Goal: Transaction & Acquisition: Purchase product/service

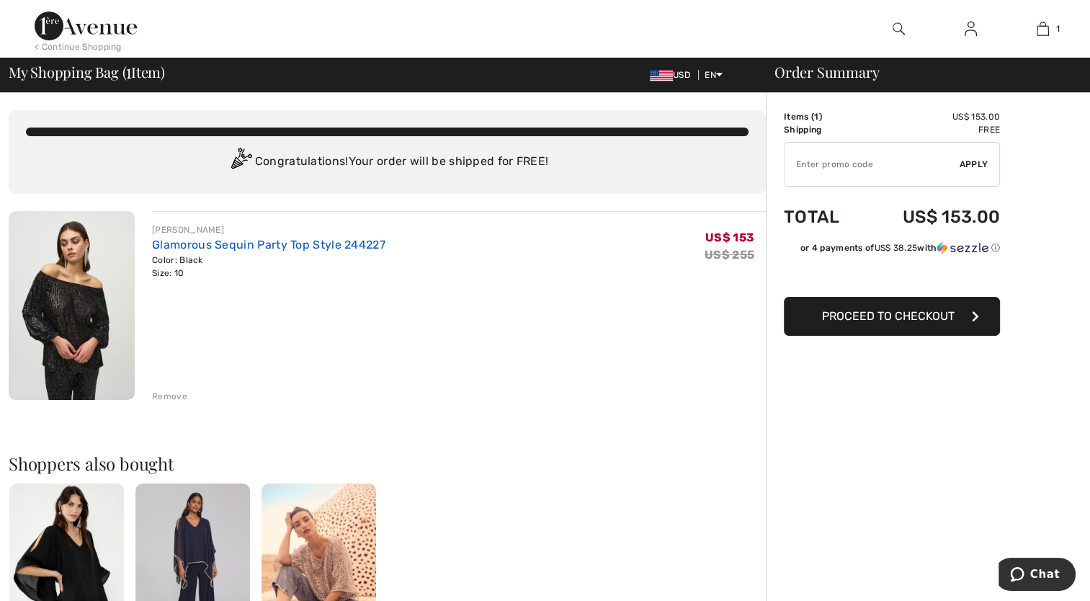
click at [177, 241] on link "Glamorous Sequin Party Top Style 244227" at bounding box center [268, 245] width 233 height 14
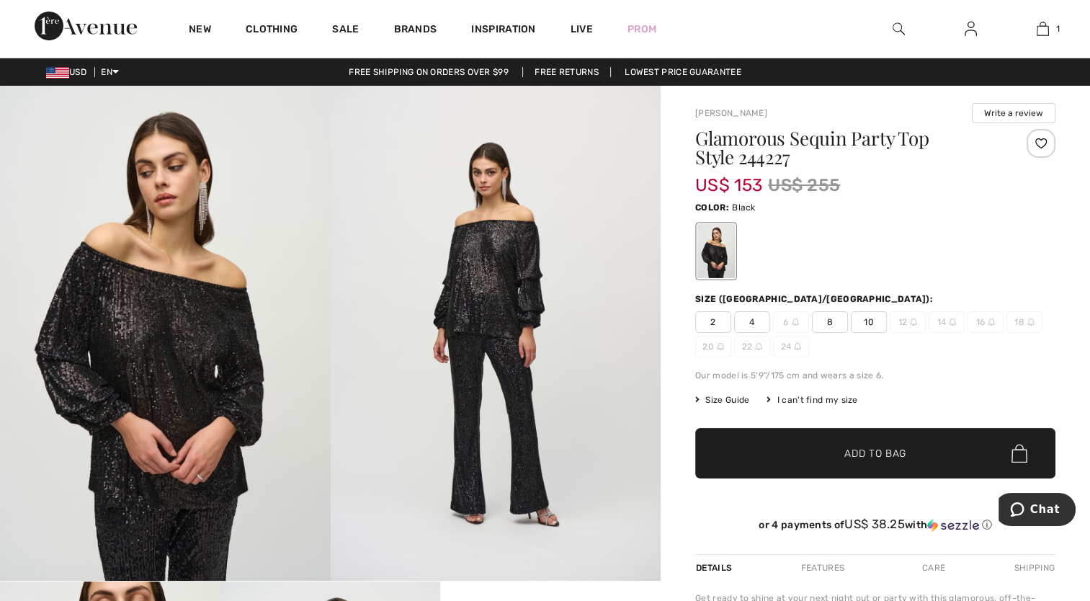
click at [716, 399] on span "Size Guide" at bounding box center [722, 399] width 54 height 13
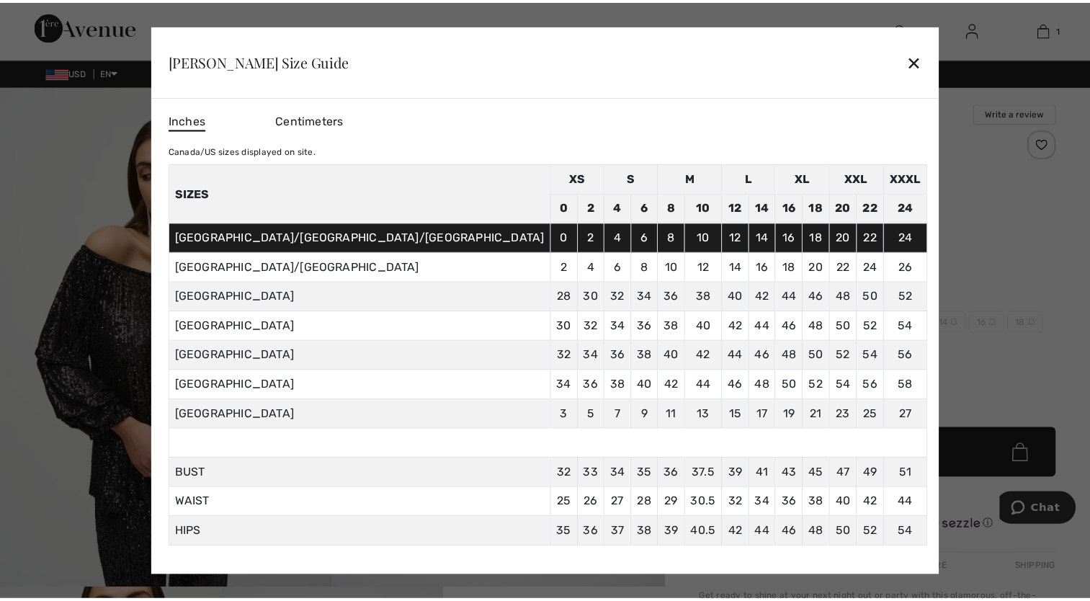
scroll to position [23, 0]
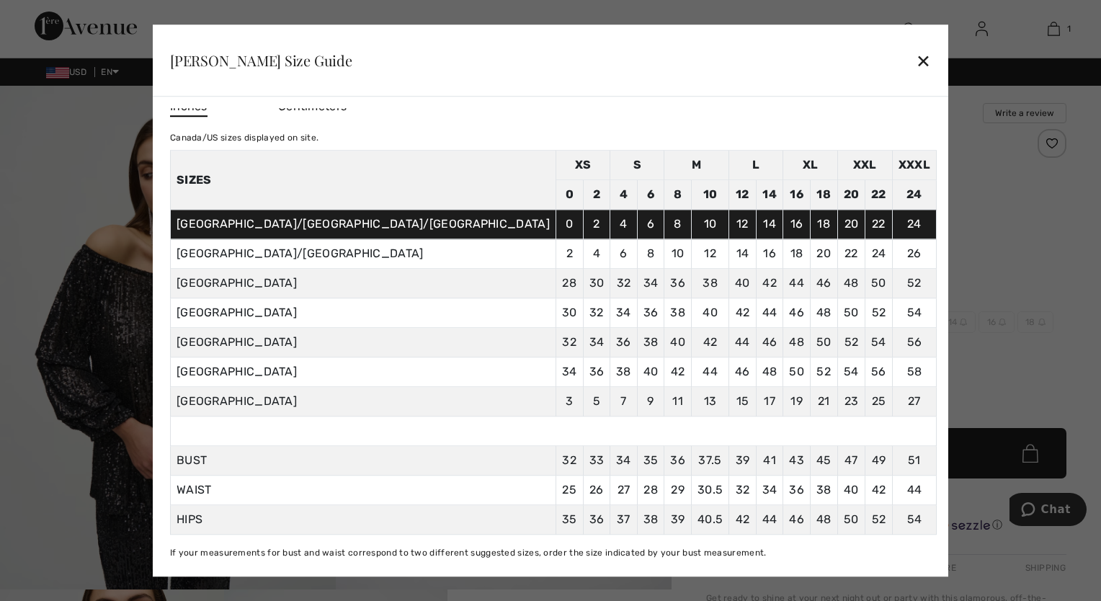
click at [916, 66] on div "✕" at bounding box center [923, 60] width 15 height 30
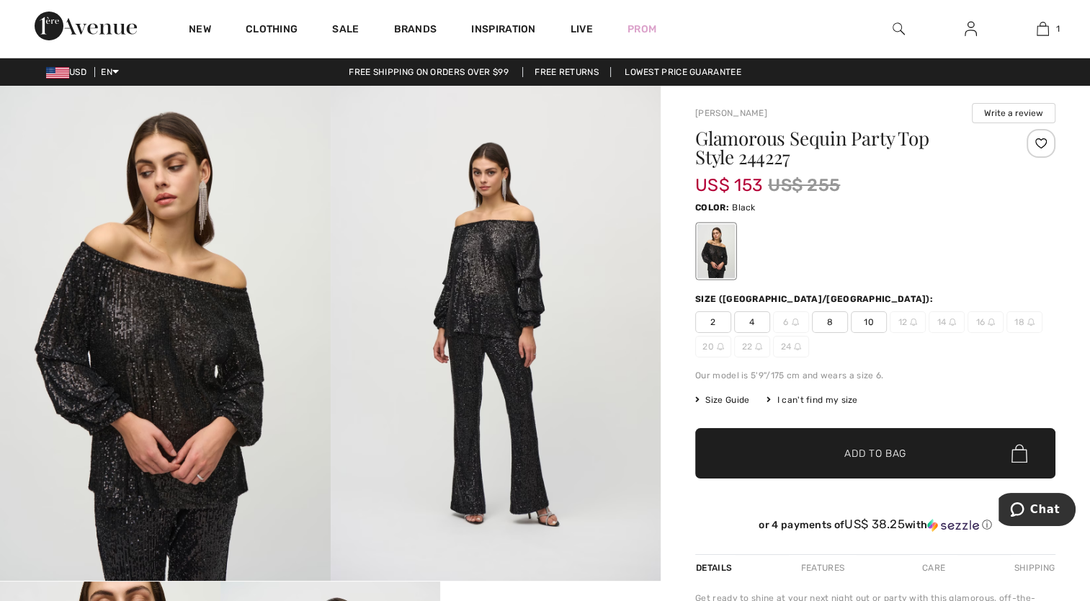
click at [867, 323] on span "10" at bounding box center [869, 322] width 36 height 22
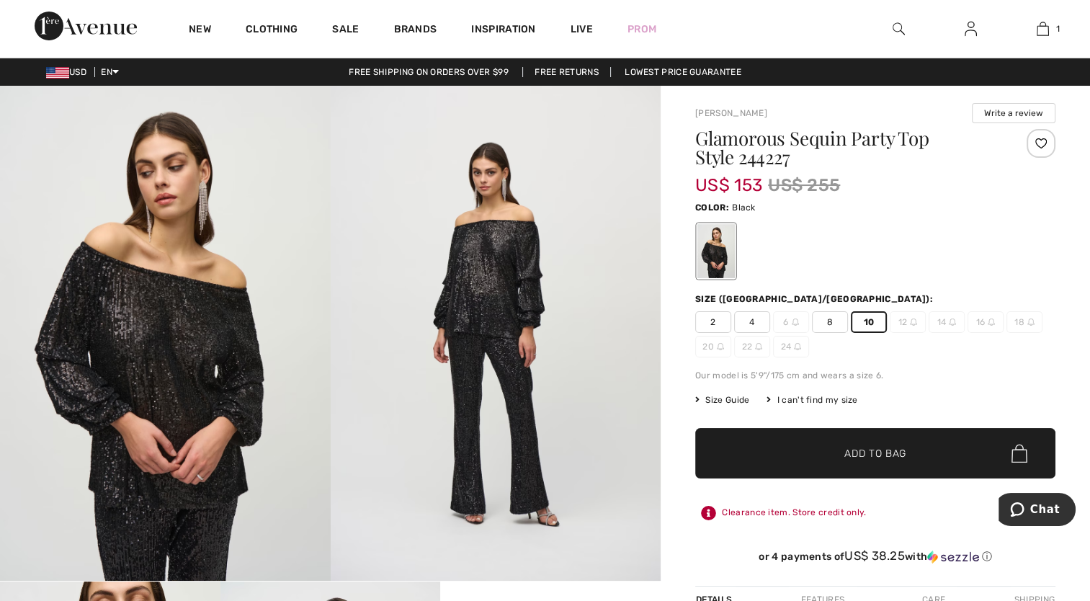
click at [862, 454] on span "Add to Bag" at bounding box center [875, 453] width 62 height 15
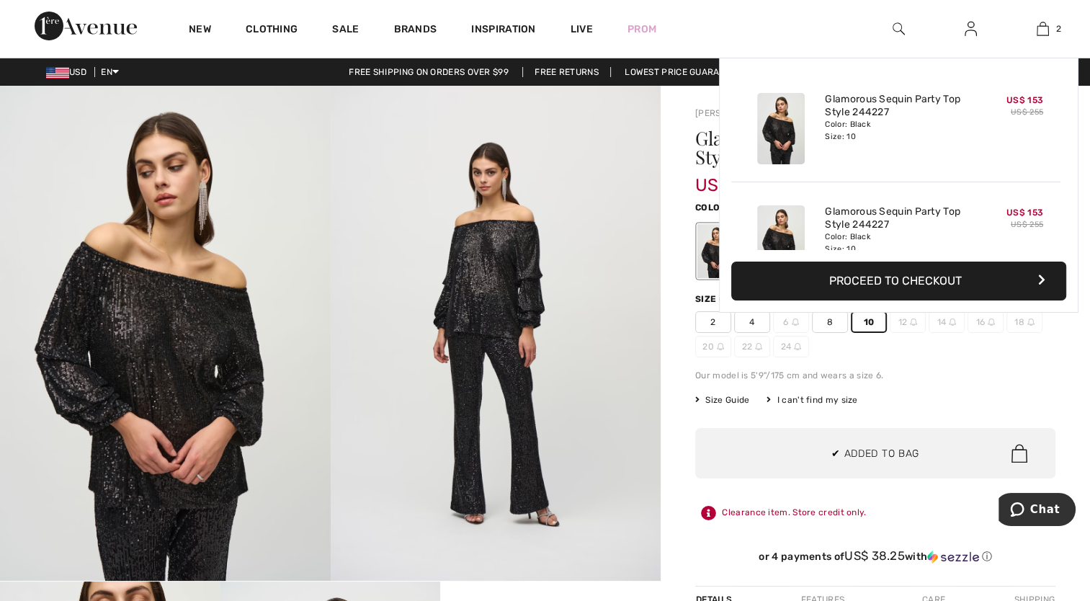
scroll to position [44, 0]
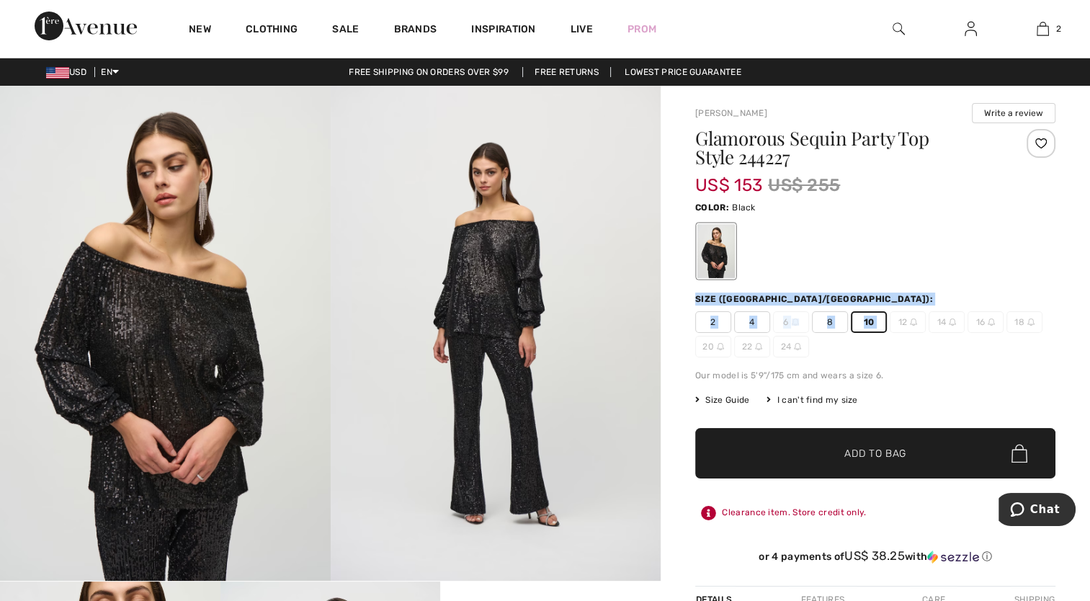
drag, startPoint x: 898, startPoint y: 354, endPoint x: 977, endPoint y: 223, distance: 152.6
click at [977, 223] on div "Glamorous Sequin Party Top Style 244227 US$ 153 US$ 255 Color: Black Size (CA/U…" at bounding box center [875, 357] width 360 height 457
drag, startPoint x: 977, startPoint y: 223, endPoint x: 1038, endPoint y: 27, distance: 205.3
click at [1038, 27] on img at bounding box center [1043, 28] width 12 height 17
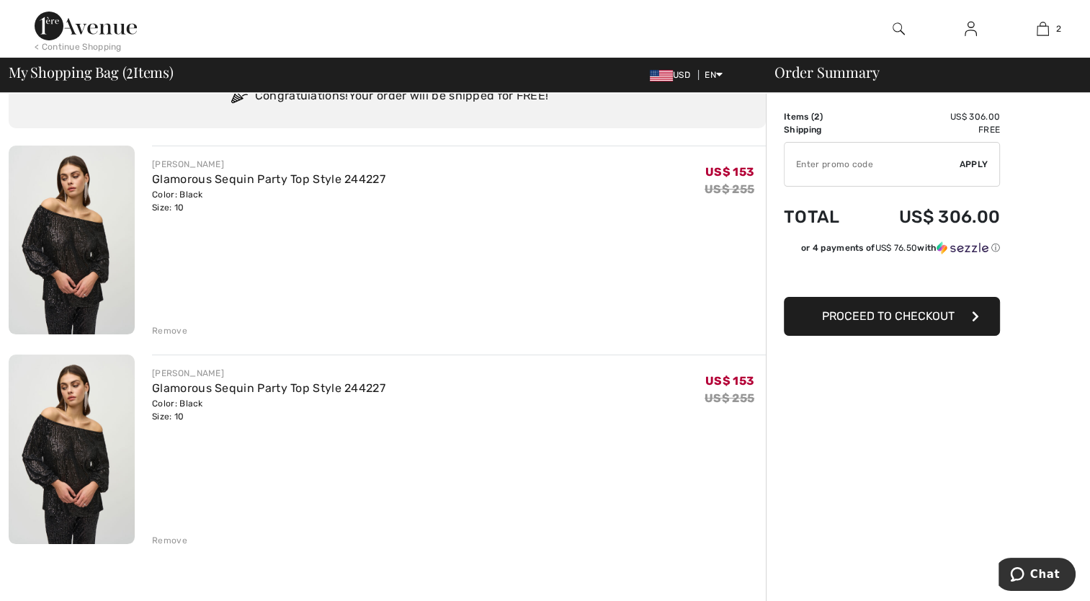
scroll to position [63, 0]
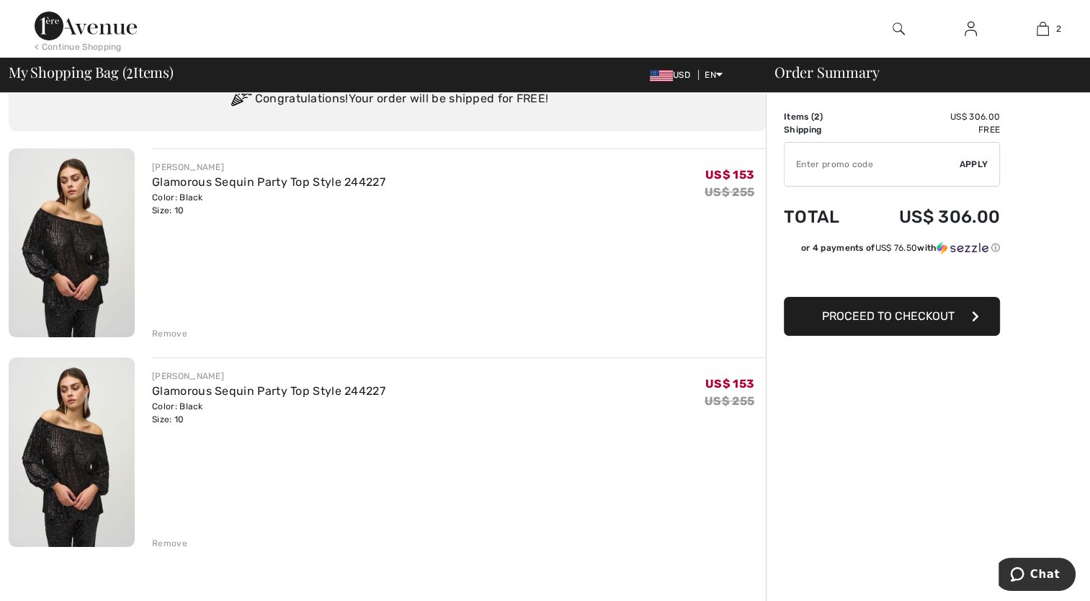
click at [163, 543] on div "Remove" at bounding box center [169, 543] width 35 height 13
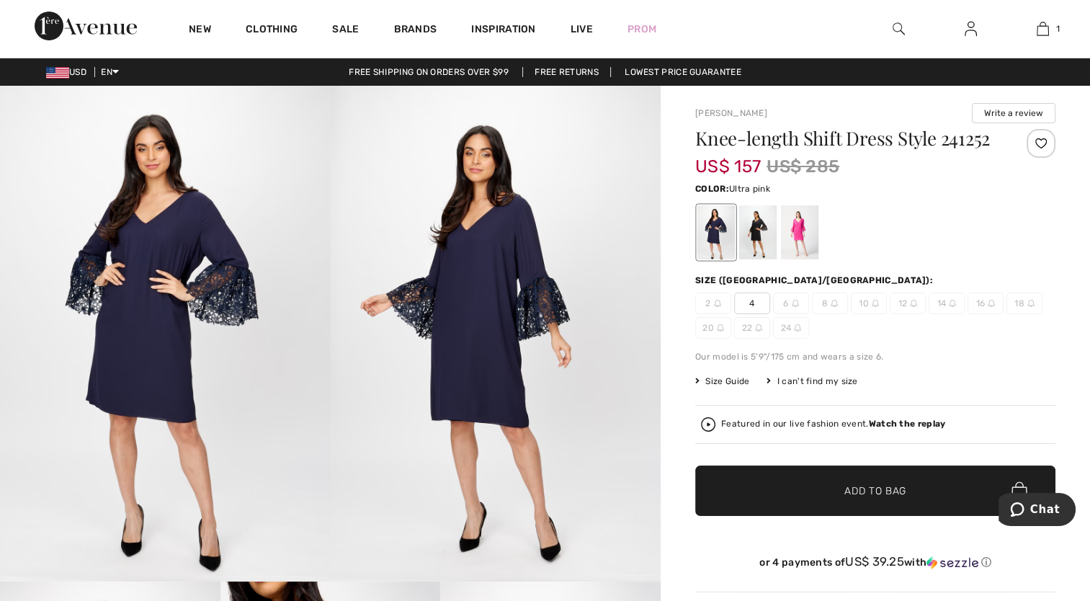
click at [801, 223] on div at bounding box center [799, 232] width 37 height 54
